Goal: Obtain resource: Obtain resource

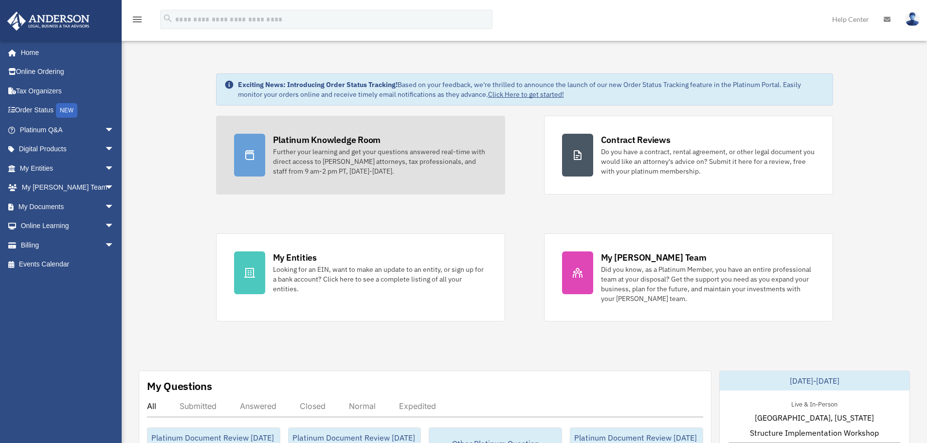
click at [294, 158] on div "Further your learning and get your questions answered real-time with direct acc…" at bounding box center [380, 161] width 214 height 29
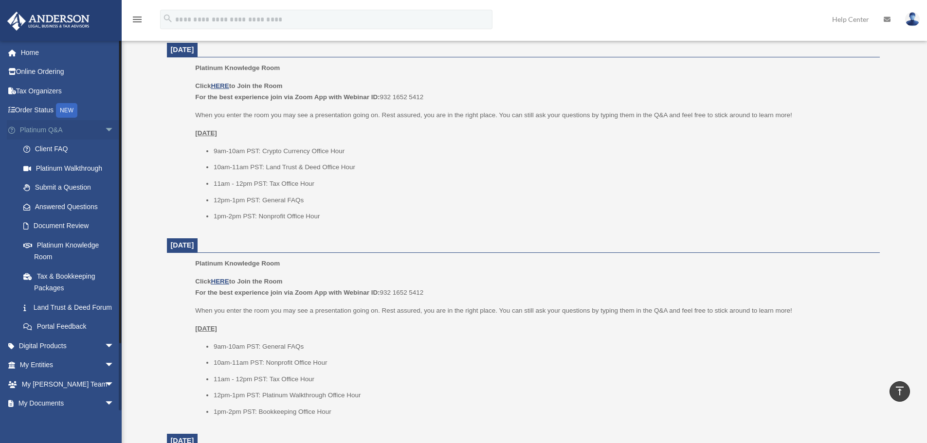
click at [105, 127] on span "arrow_drop_down" at bounding box center [114, 130] width 19 height 20
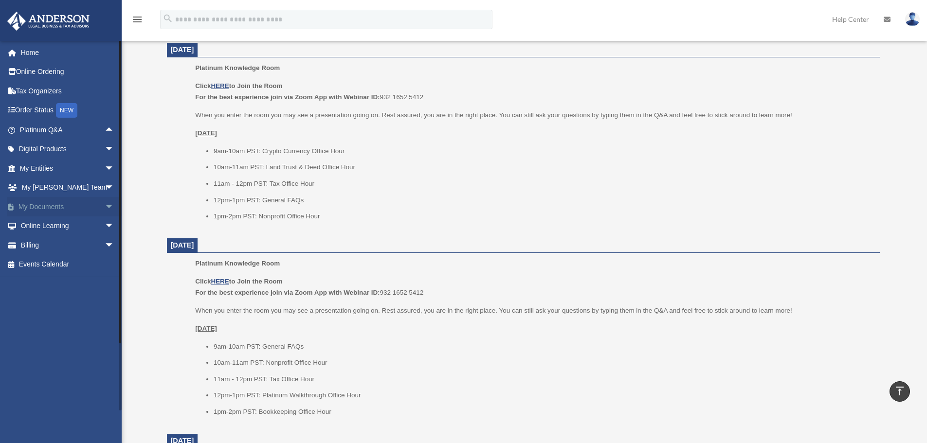
click at [105, 207] on span "arrow_drop_down" at bounding box center [114, 207] width 19 height 20
click at [55, 264] on link "Forms Library" at bounding box center [71, 264] width 115 height 19
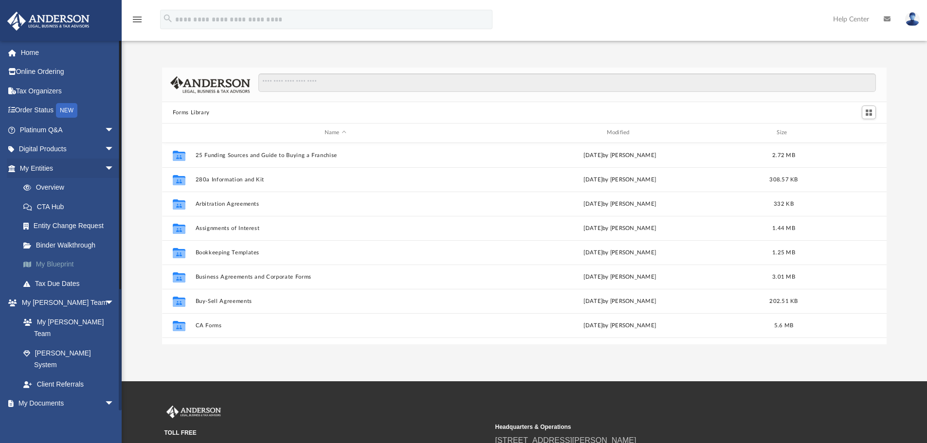
scroll to position [214, 717]
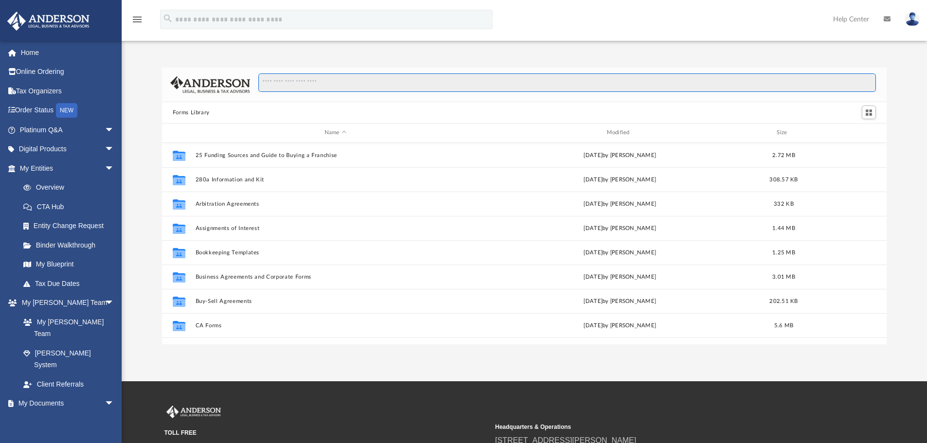
click at [292, 87] on input "Search files and folders" at bounding box center [567, 83] width 618 height 18
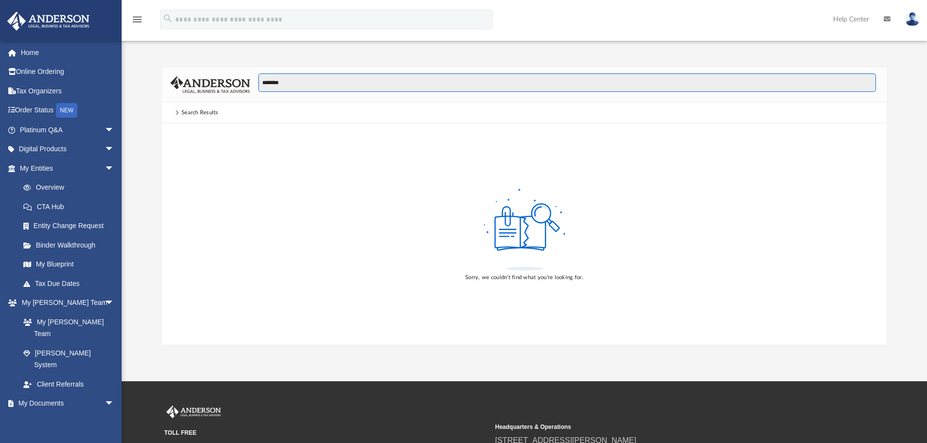
drag, startPoint x: 294, startPoint y: 85, endPoint x: 268, endPoint y: 87, distance: 26.4
click at [268, 87] on input "********" at bounding box center [567, 83] width 618 height 18
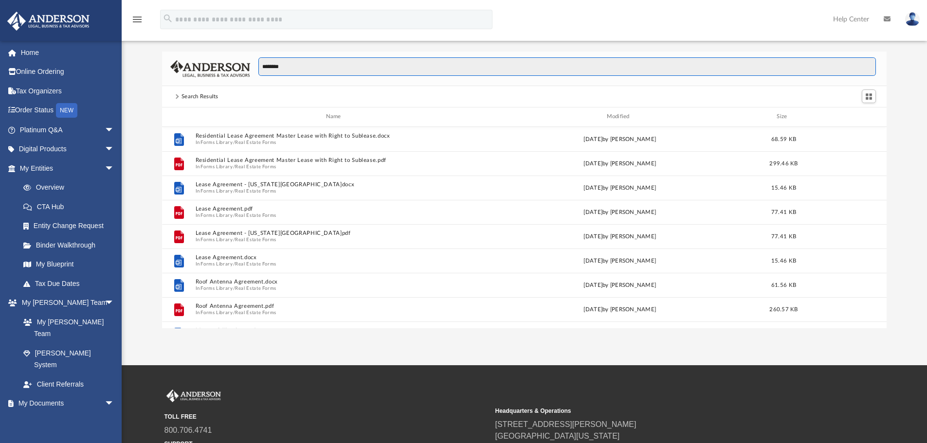
scroll to position [0, 0]
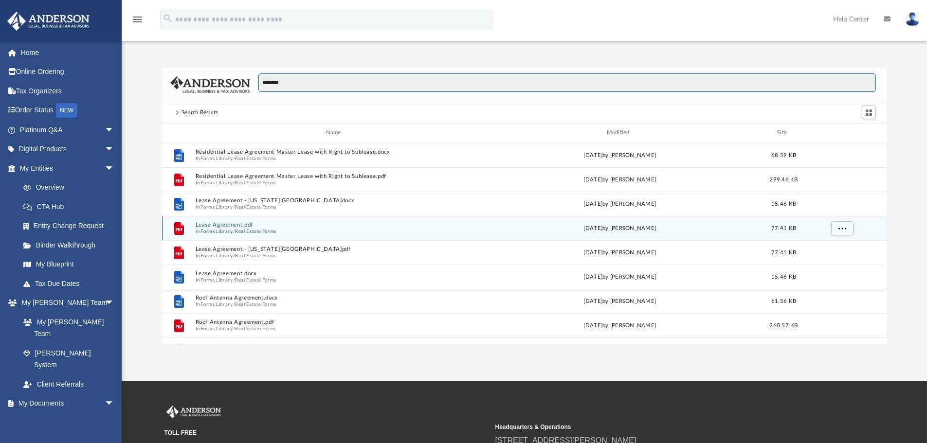
type input "********"
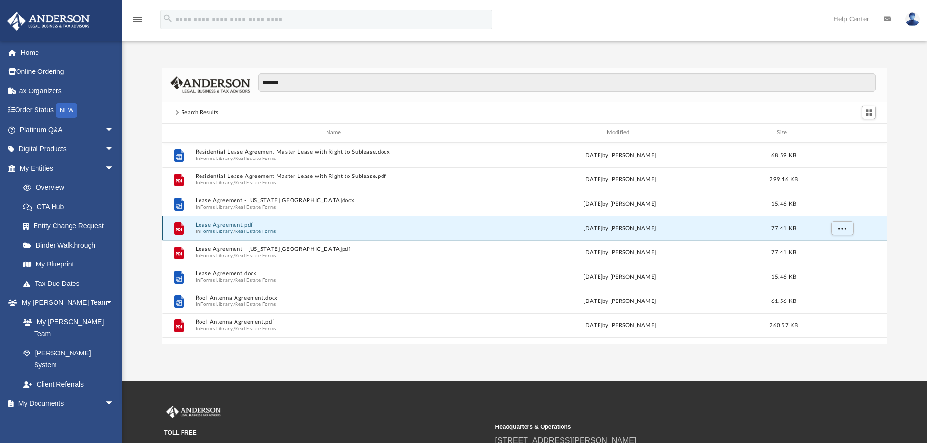
click at [228, 225] on button "Lease Agreement.pdf" at bounding box center [335, 225] width 280 height 6
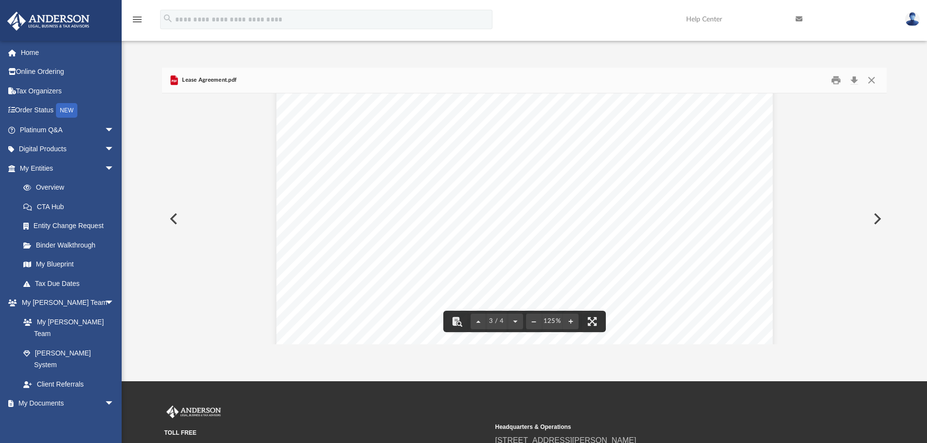
scroll to position [1453, 0]
click at [876, 81] on button "Close" at bounding box center [872, 80] width 18 height 15
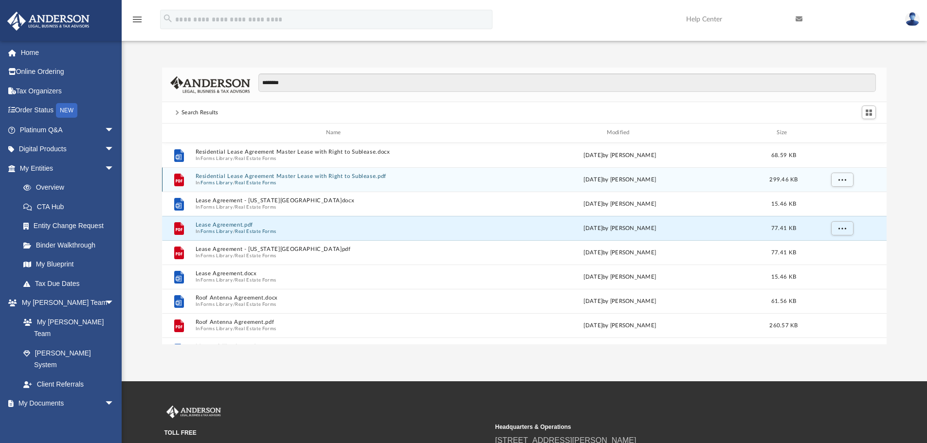
click at [308, 181] on span "In Forms Library / Real Estate Forms" at bounding box center [335, 183] width 280 height 6
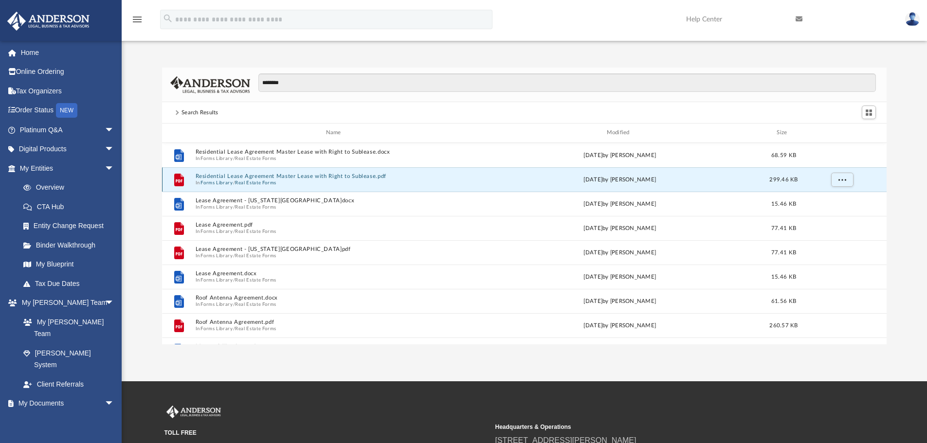
click at [308, 176] on button "Residential Lease Agreement Master Lease with Right to Sublease.pdf" at bounding box center [335, 176] width 280 height 6
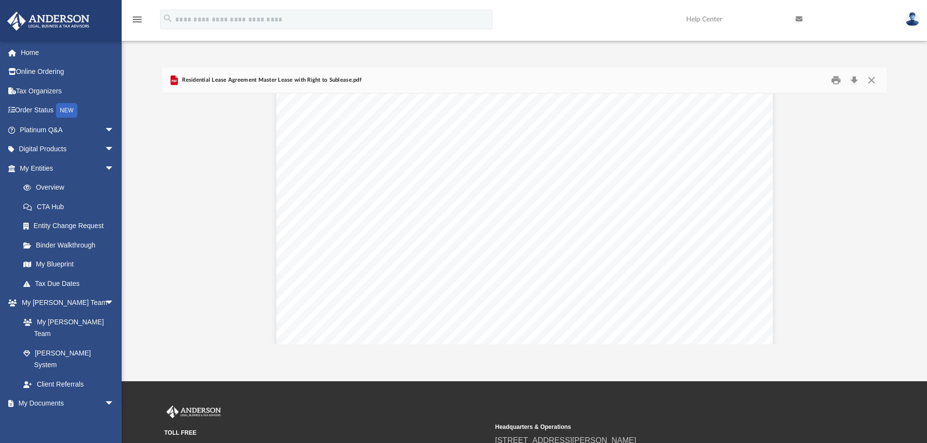
scroll to position [3553, 0]
click at [873, 76] on button "Close" at bounding box center [872, 80] width 18 height 15
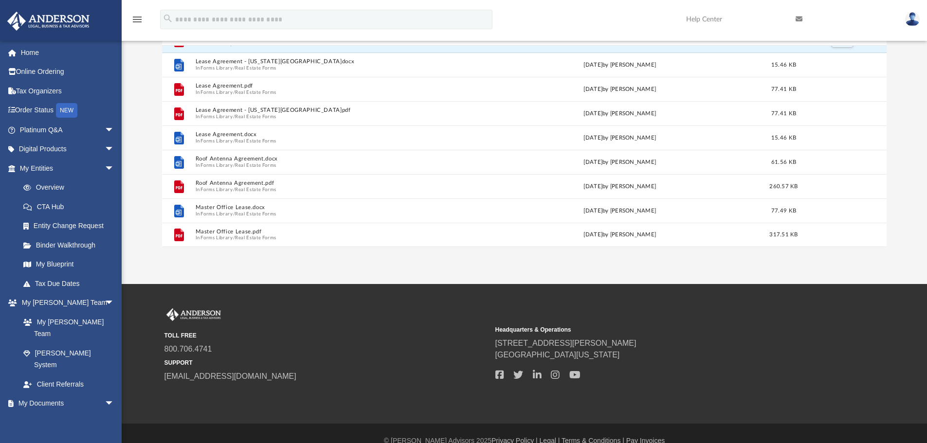
scroll to position [49, 0]
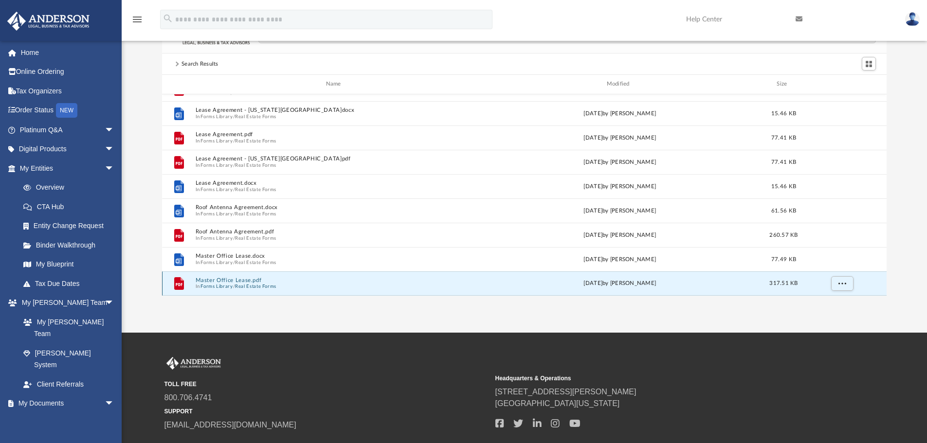
click at [228, 279] on button "Master Office Lease.pdf" at bounding box center [335, 280] width 280 height 6
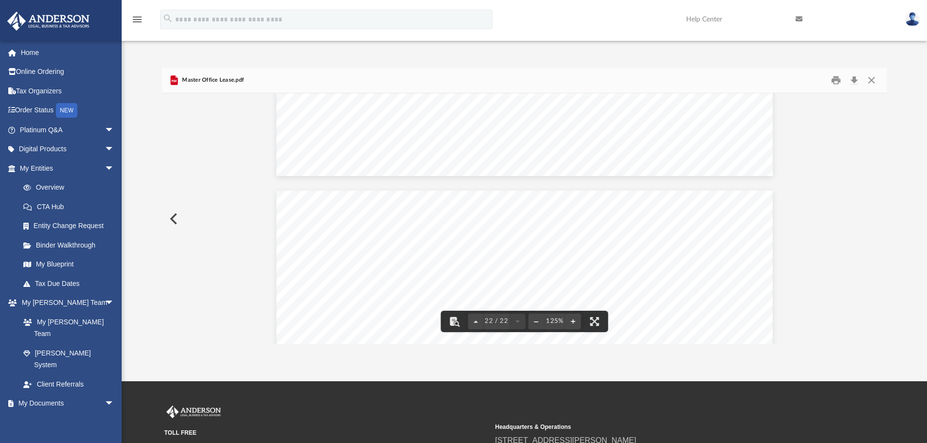
scroll to position [13768, 0]
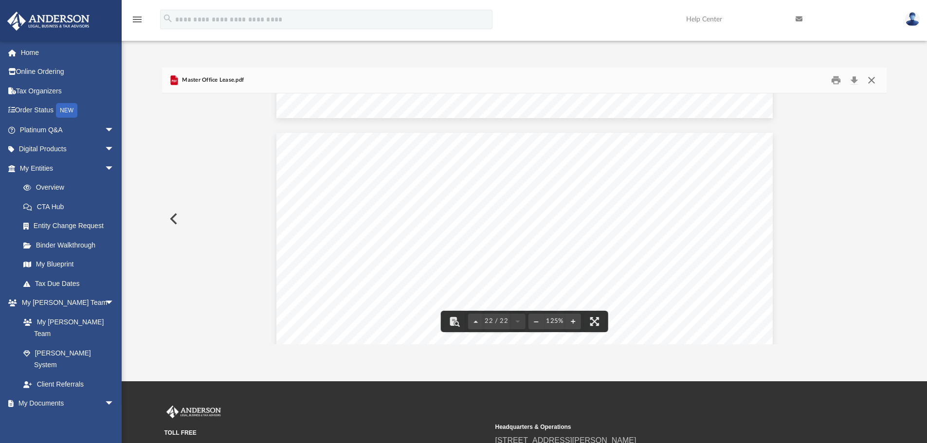
click at [876, 81] on button "Close" at bounding box center [872, 80] width 18 height 15
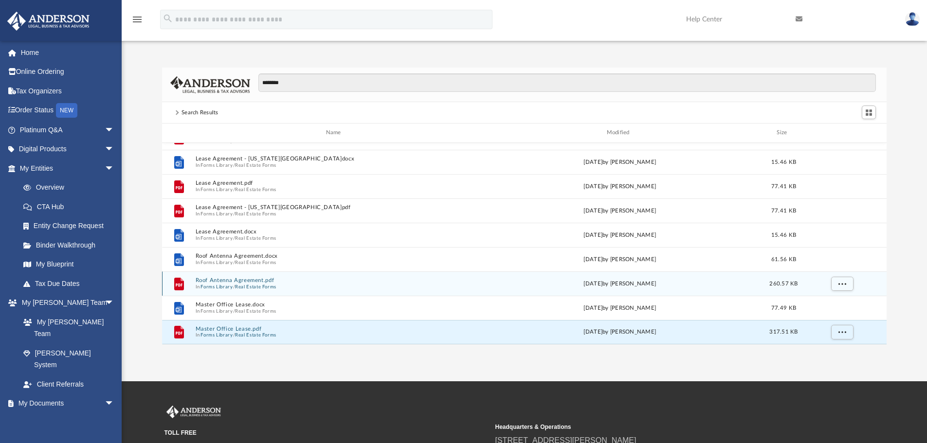
scroll to position [0, 0]
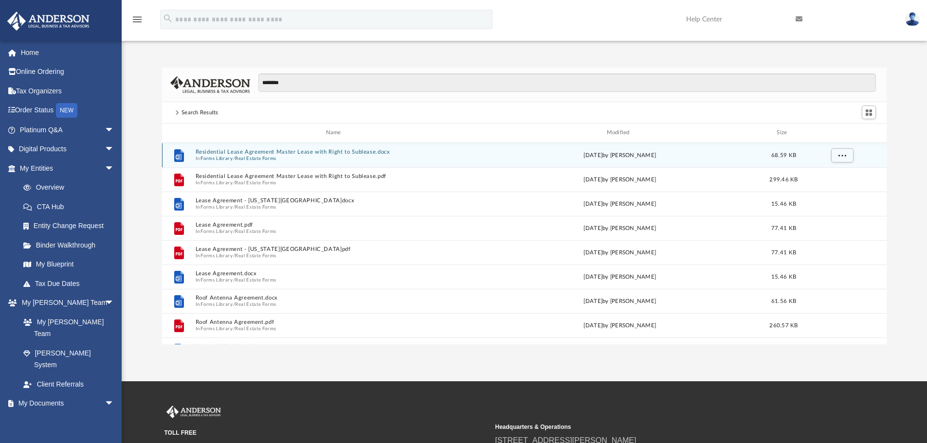
click at [252, 158] on button "Real Estate Forms" at bounding box center [255, 158] width 41 height 6
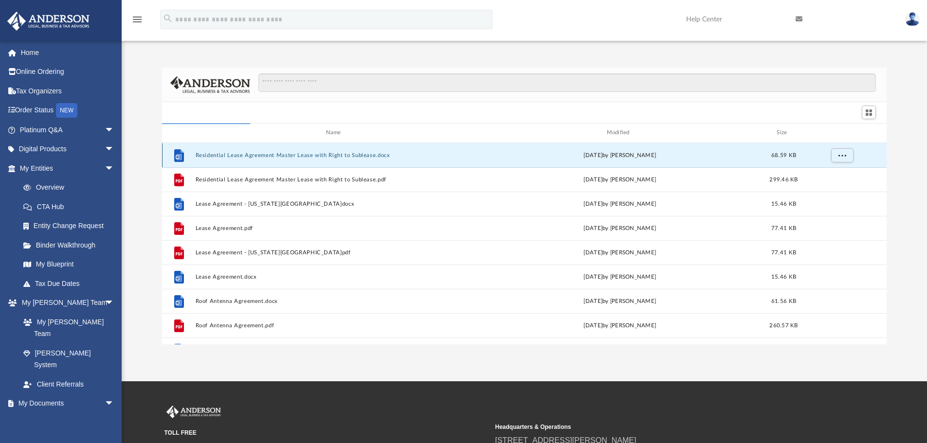
click at [273, 154] on button "Residential Lease Agreement Master Lease with Right to Sublease.docx" at bounding box center [335, 155] width 280 height 6
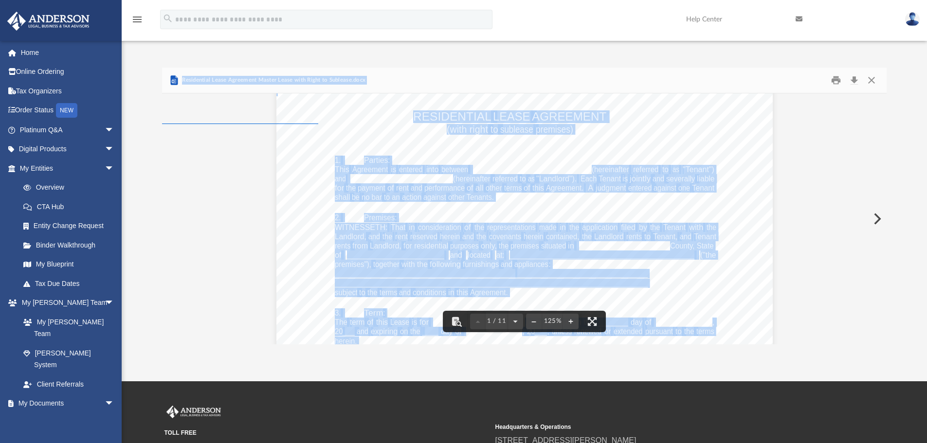
scroll to position [184, 717]
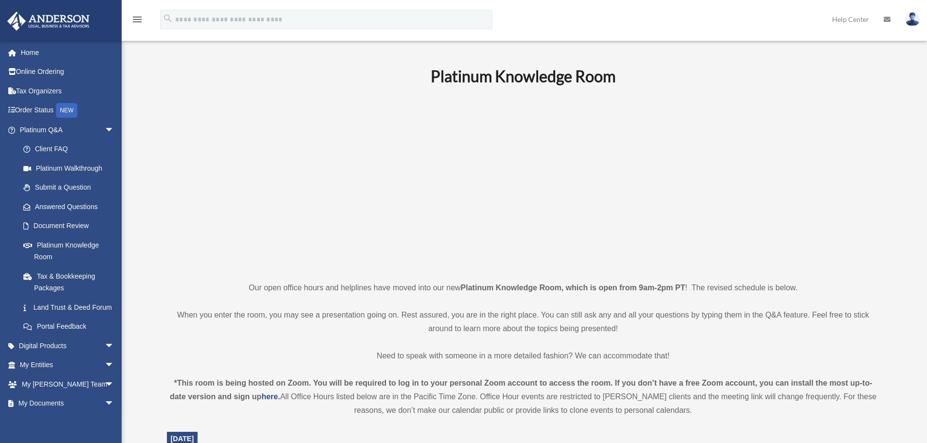
scroll to position [389, 0]
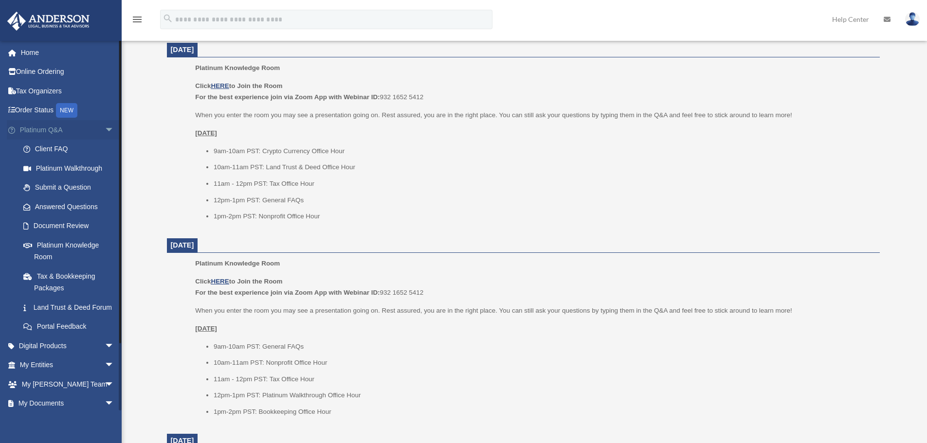
click at [105, 127] on span "arrow_drop_down" at bounding box center [114, 130] width 19 height 20
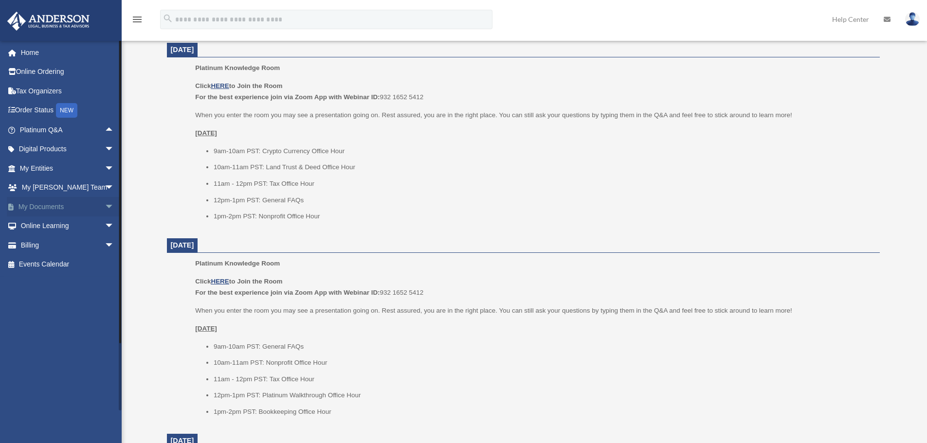
click at [105, 205] on span "arrow_drop_down" at bounding box center [114, 207] width 19 height 20
click at [49, 268] on link "Forms Library" at bounding box center [71, 264] width 115 height 19
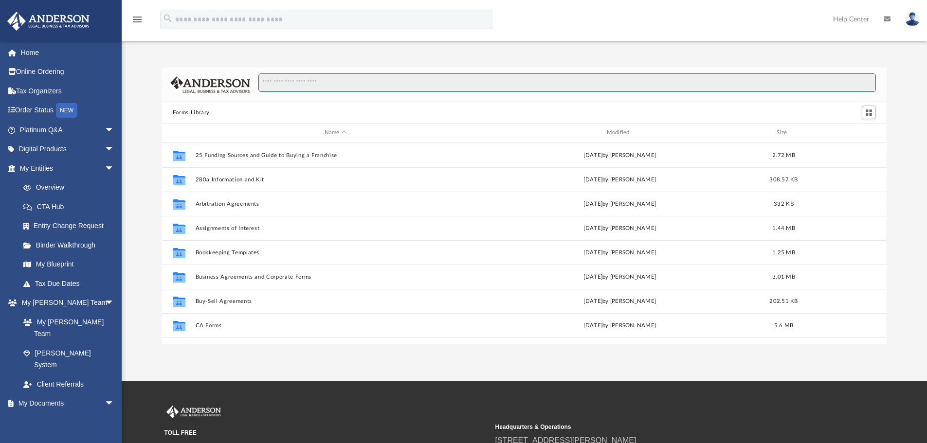
scroll to position [214, 717]
click at [394, 78] on input "Search files and folders" at bounding box center [567, 83] width 618 height 18
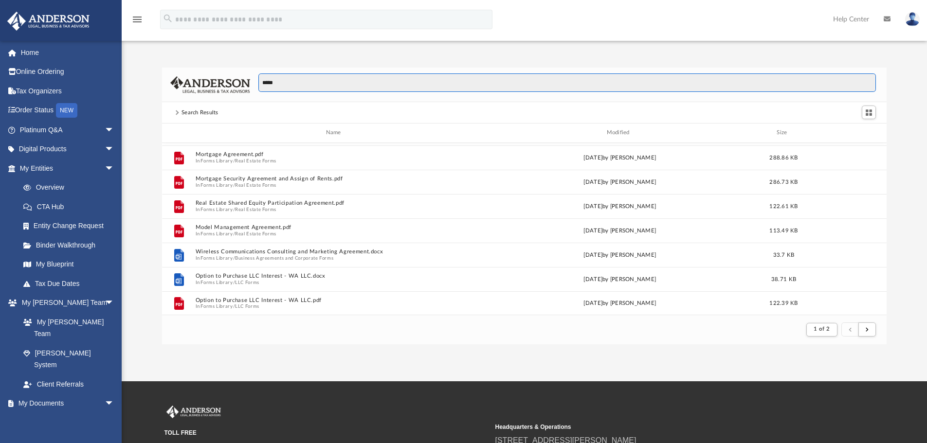
scroll to position [1045, 0]
click at [322, 87] on input "*****" at bounding box center [567, 83] width 618 height 18
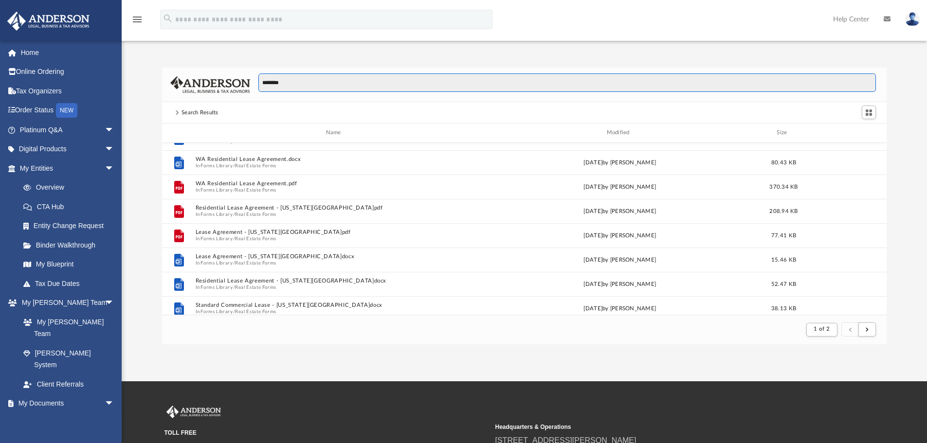
scroll to position [412, 0]
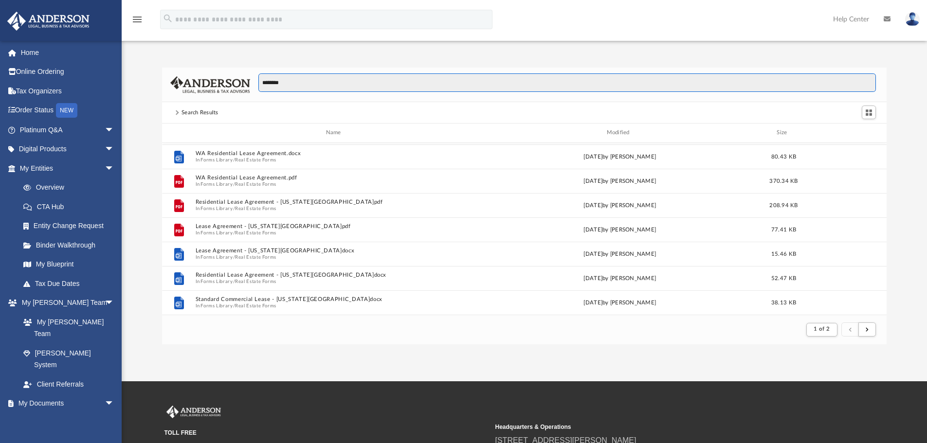
click at [349, 81] on input "********" at bounding box center [567, 83] width 618 height 18
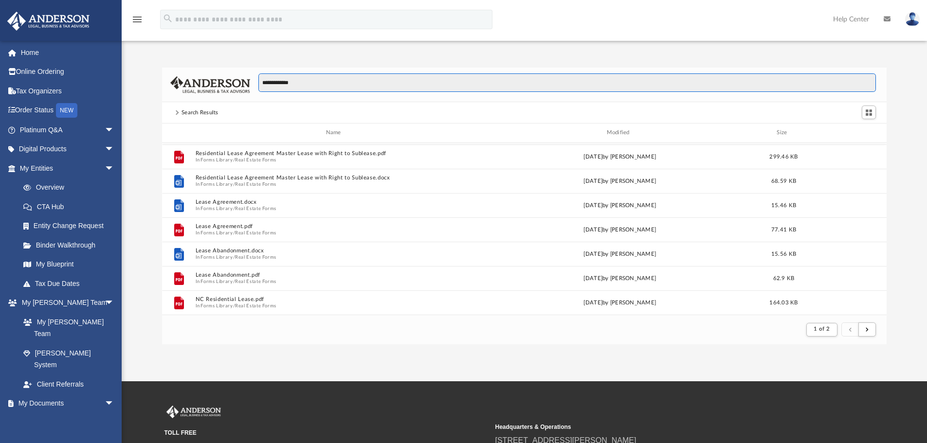
scroll to position [0, 0]
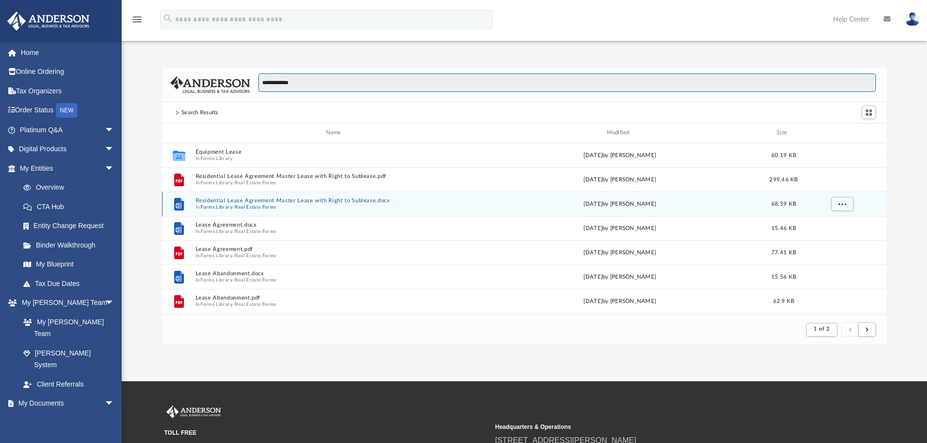
type input "**********"
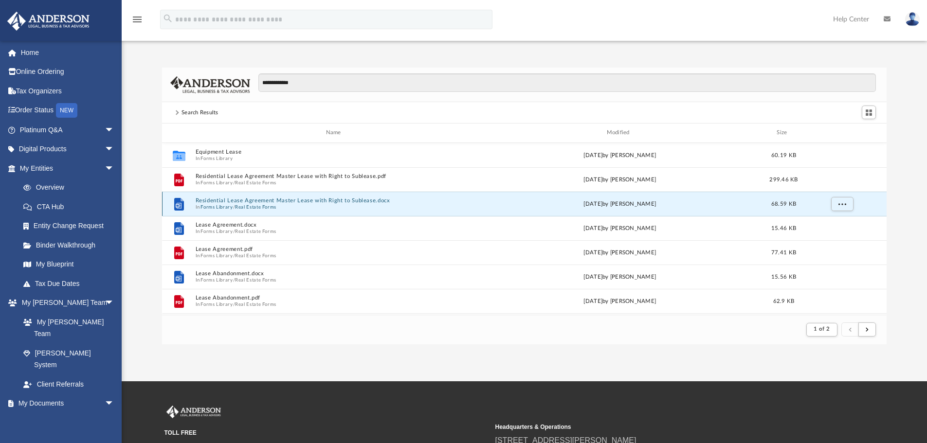
click at [222, 202] on button "Residential Lease Agreement Master Lease with Right to Sublease.docx" at bounding box center [335, 201] width 280 height 6
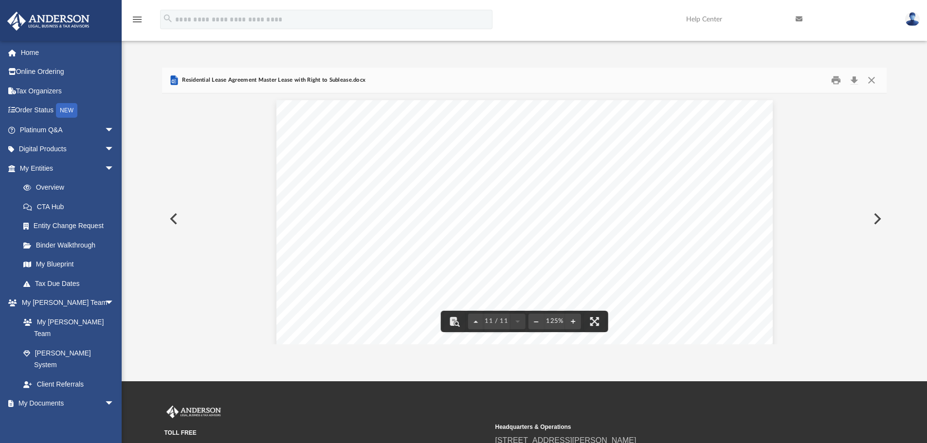
scroll to position [6571, 0]
click at [872, 81] on button "Close" at bounding box center [872, 80] width 18 height 15
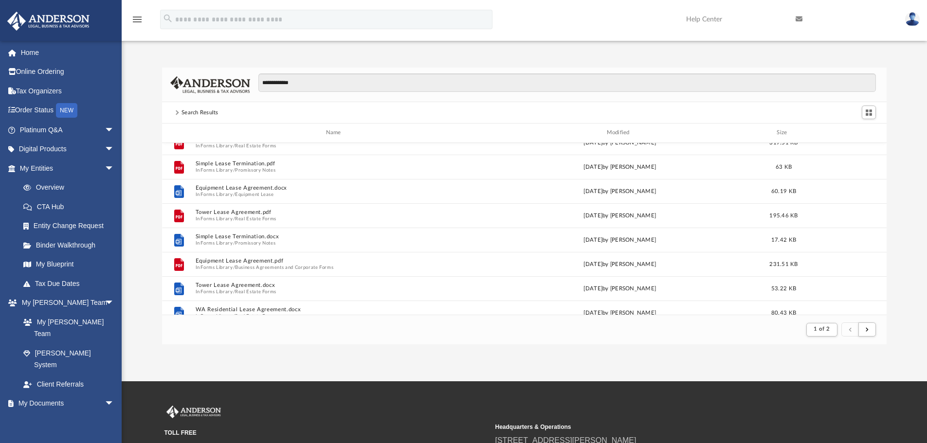
scroll to position [292, 0]
